Goal: Information Seeking & Learning: Learn about a topic

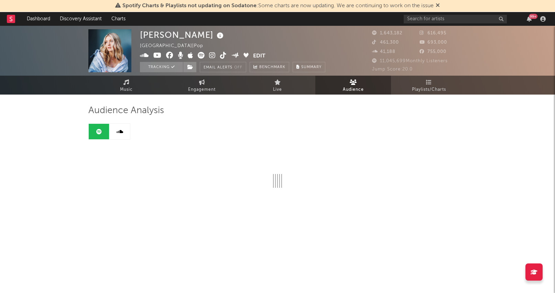
click at [15, 18] on rect at bounding box center [11, 19] width 8 height 8
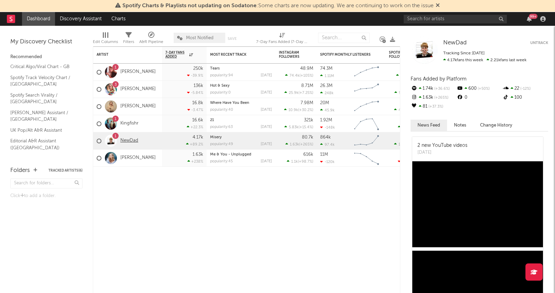
click at [137, 141] on link "NewDad" at bounding box center [129, 141] width 18 height 6
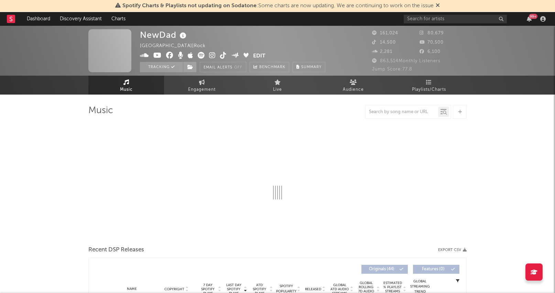
select select "6m"
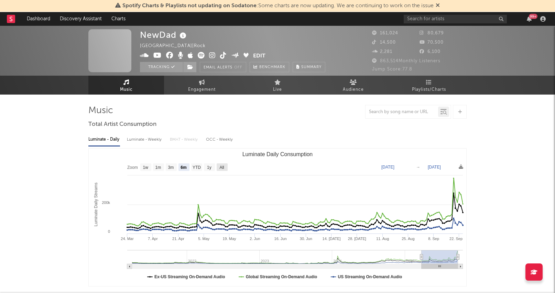
click at [220, 168] on text "All" at bounding box center [222, 167] width 4 height 5
select select "All"
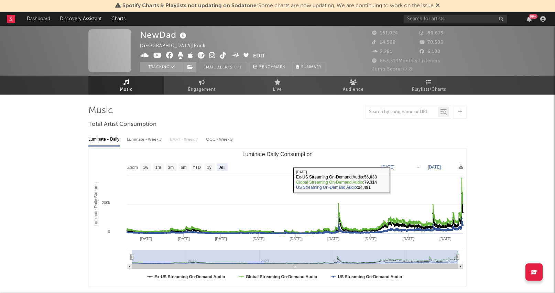
click at [391, 166] on text "[DATE]" at bounding box center [388, 167] width 13 height 5
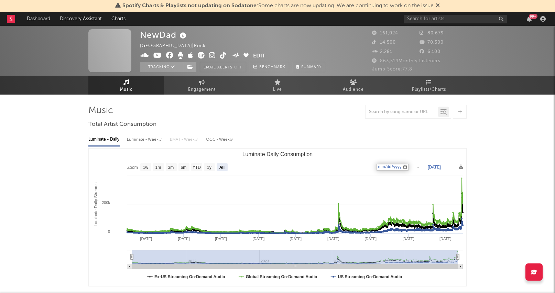
type input "[DATE]"
